Goal: Information Seeking & Learning: Find specific page/section

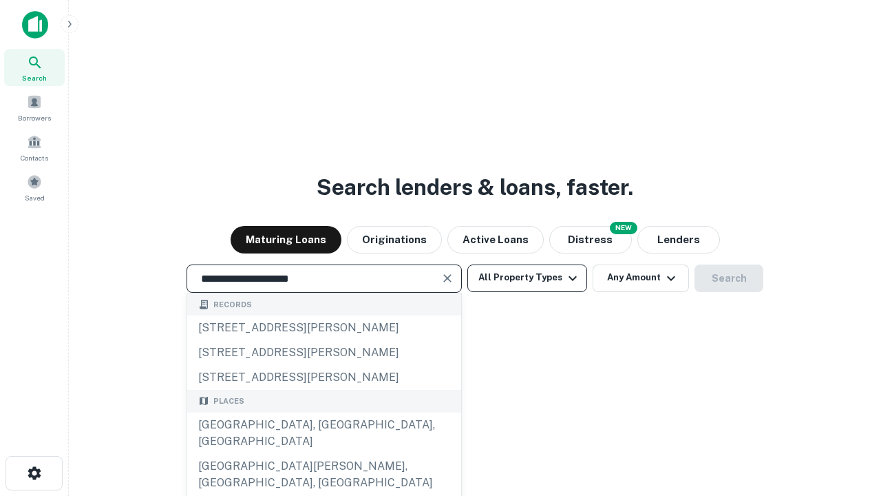
click at [324, 454] on div "[GEOGRAPHIC_DATA], [GEOGRAPHIC_DATA], [GEOGRAPHIC_DATA]" at bounding box center [324, 433] width 274 height 41
click at [528, 278] on button "All Property Types" at bounding box center [528, 278] width 120 height 28
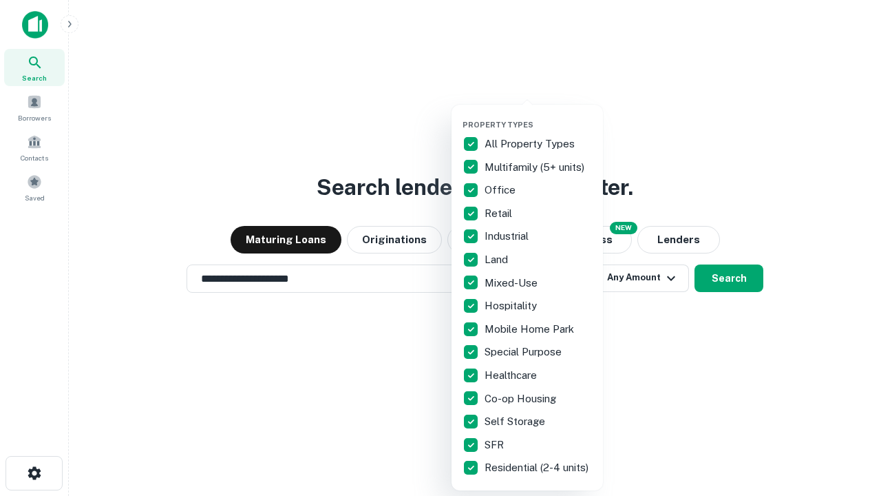
type input "**********"
click at [539, 116] on button "button" at bounding box center [539, 116] width 152 height 1
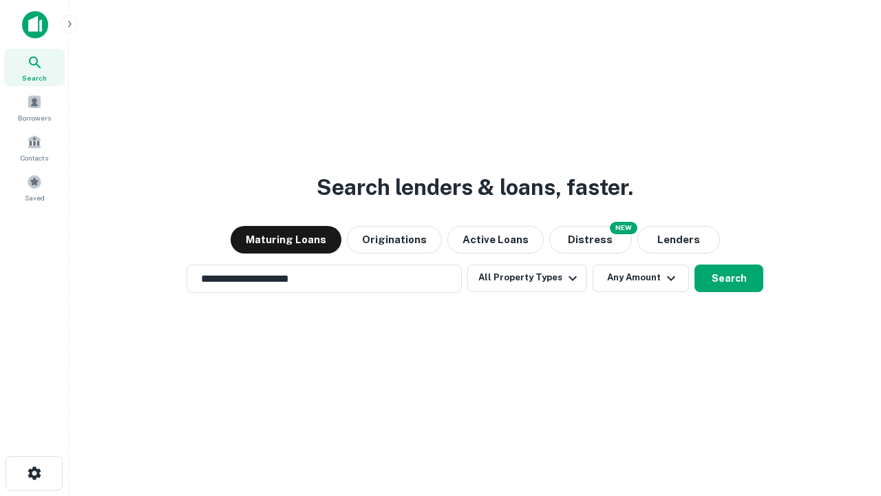
scroll to position [21, 0]
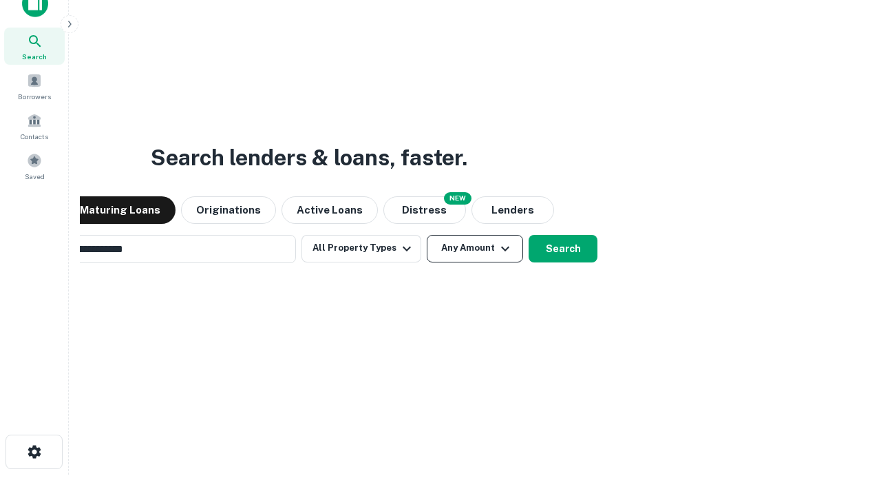
click at [427, 235] on button "Any Amount" at bounding box center [475, 249] width 96 height 28
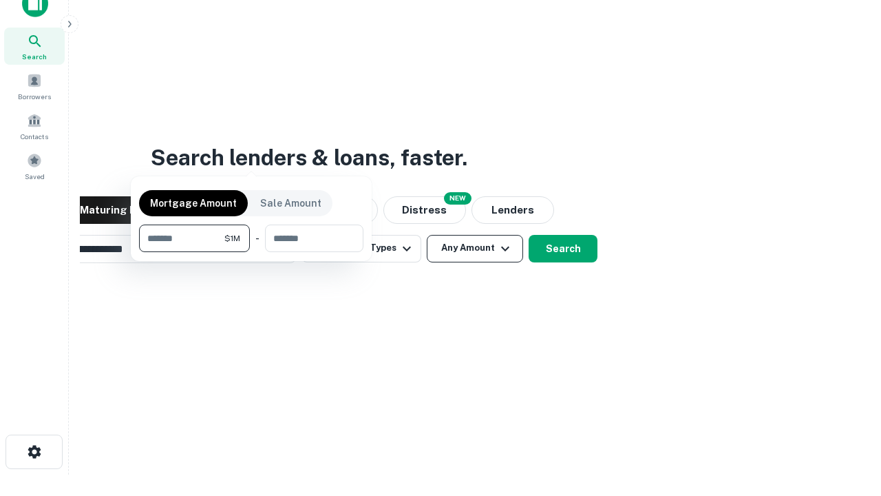
scroll to position [22, 0]
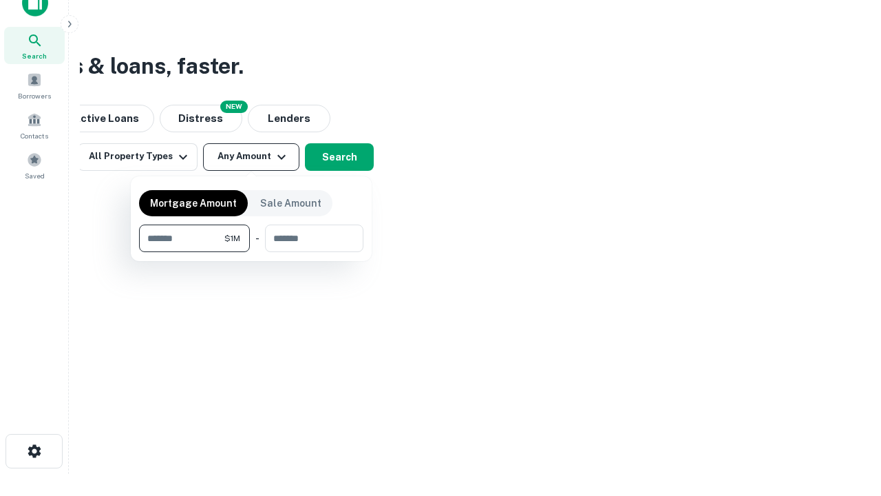
type input "*******"
click at [251, 252] on button "button" at bounding box center [251, 252] width 224 height 1
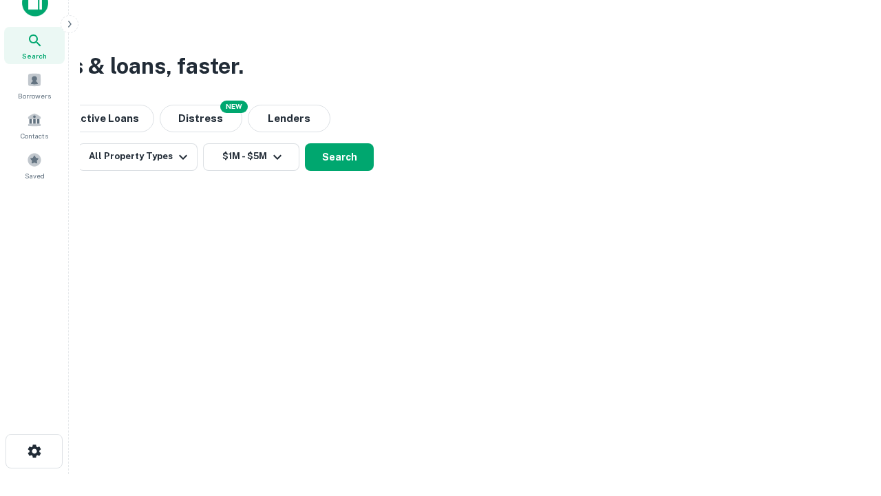
scroll to position [21, 0]
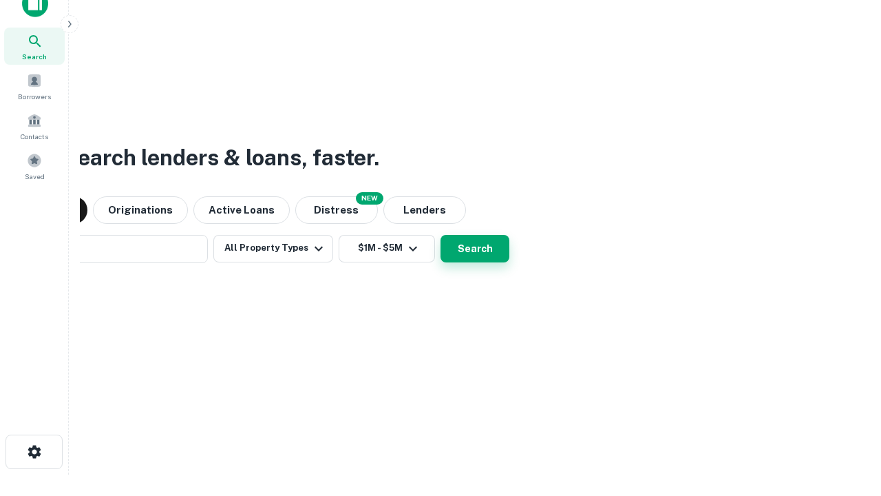
click at [441, 235] on button "Search" at bounding box center [475, 249] width 69 height 28
